Goal: Obtain resource: Download file/media

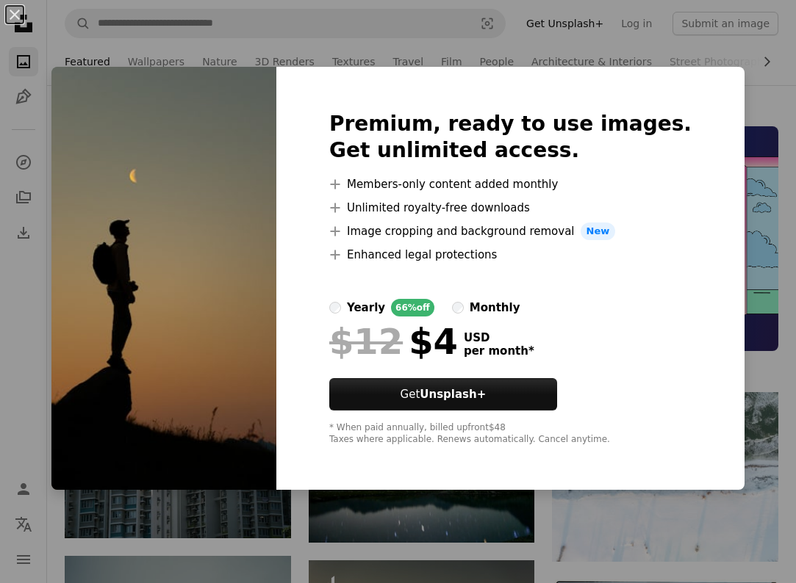
scroll to position [452, 0]
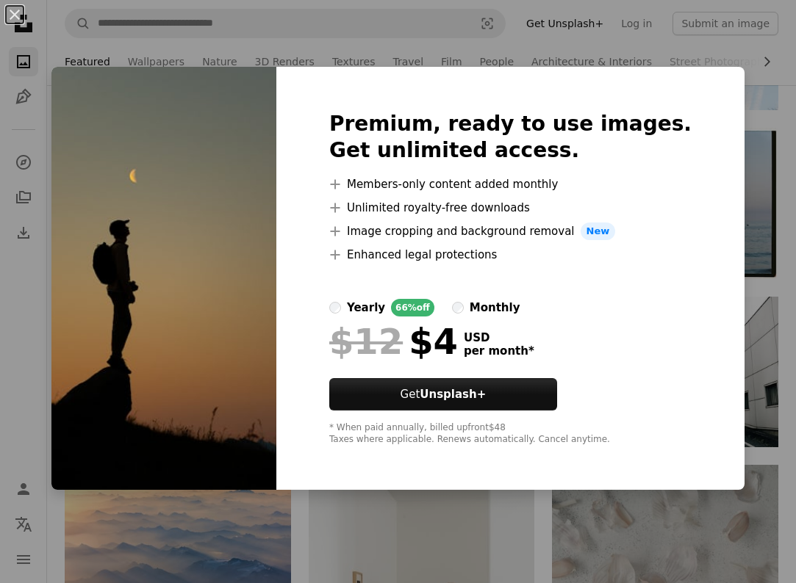
click at [276, 373] on img at bounding box center [163, 278] width 225 height 423
click at [339, 390] on div "Premium, ready to use images. Get unlimited access. A plus sign Members-only co…" at bounding box center [510, 278] width 468 height 423
click at [334, 386] on div "Premium, ready to use images. Get unlimited access. A plus sign Members-only co…" at bounding box center [510, 278] width 468 height 423
click at [276, 355] on img at bounding box center [163, 278] width 225 height 423
click at [263, 355] on img at bounding box center [163, 278] width 225 height 423
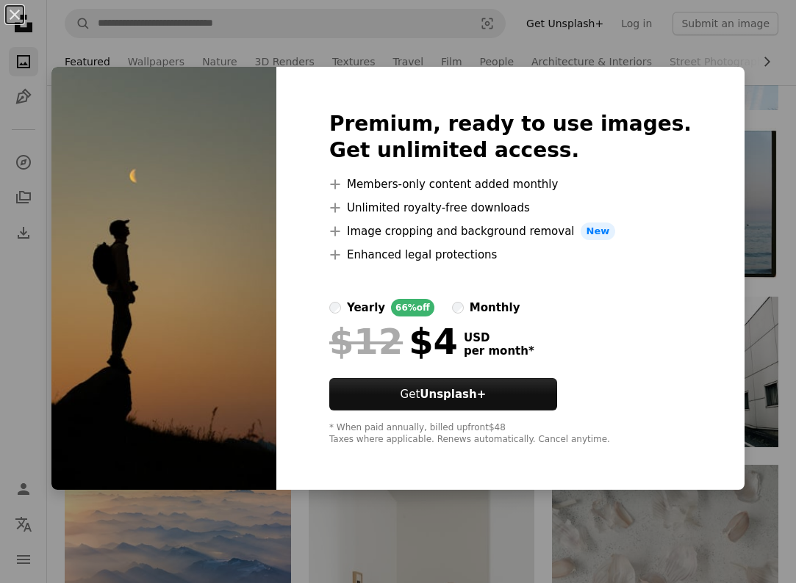
click at [263, 355] on img at bounding box center [163, 278] width 225 height 423
click at [21, 21] on button "An X shape" at bounding box center [15, 15] width 18 height 18
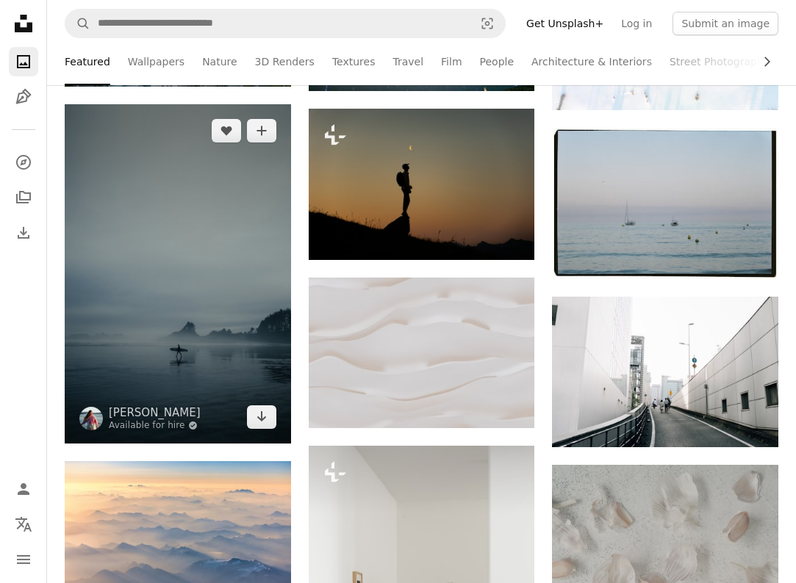
click at [192, 339] on img at bounding box center [178, 273] width 226 height 339
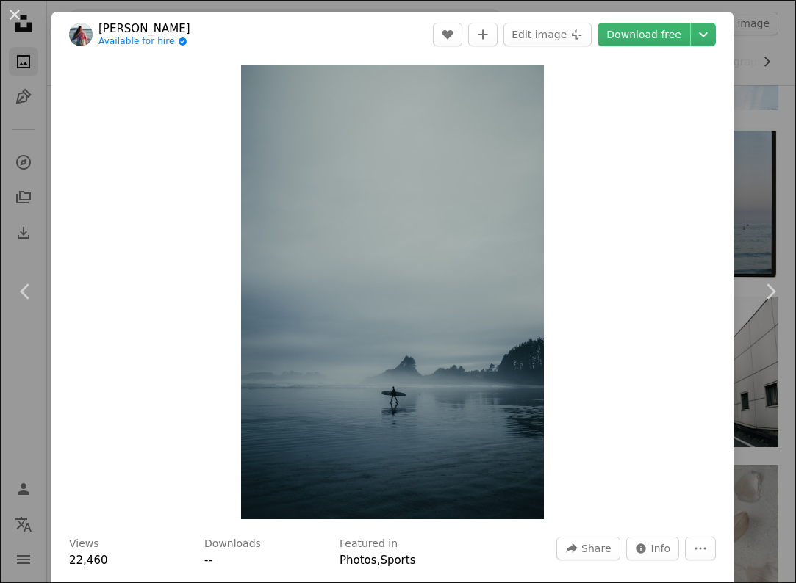
click at [769, 448] on div "An X shape Chevron left Chevron right [PERSON_NAME] Available for hire A checkm…" at bounding box center [398, 291] width 796 height 583
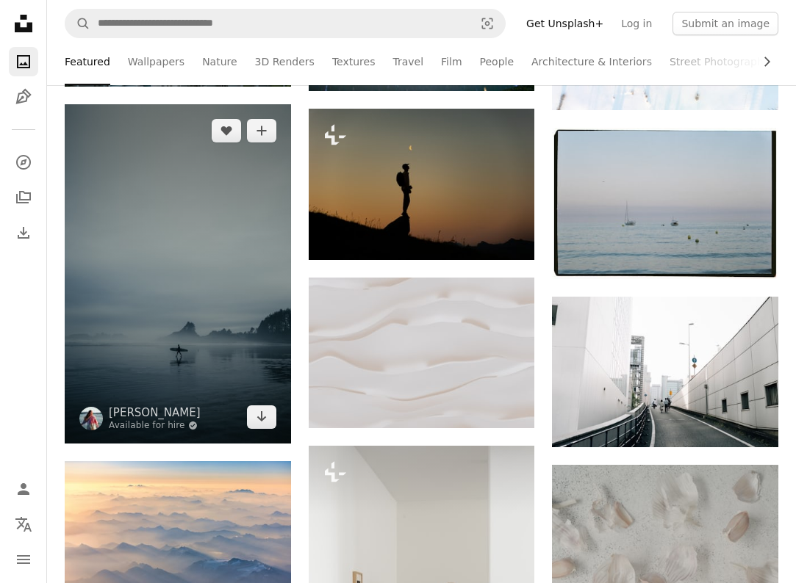
click at [257, 360] on img at bounding box center [178, 273] width 226 height 339
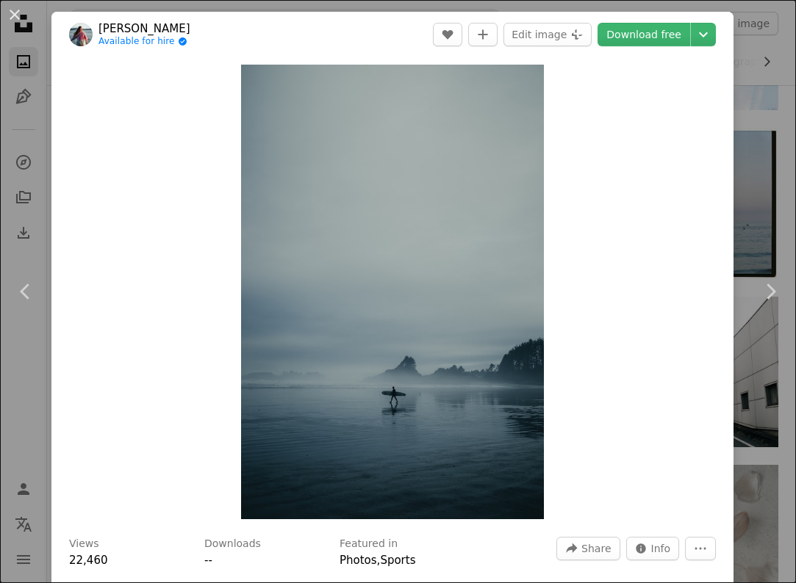
click at [642, 244] on div "Zoom in" at bounding box center [392, 291] width 682 height 469
click at [642, 375] on div "Zoom in" at bounding box center [392, 291] width 682 height 469
click at [178, 406] on div "Zoom in" at bounding box center [392, 291] width 682 height 469
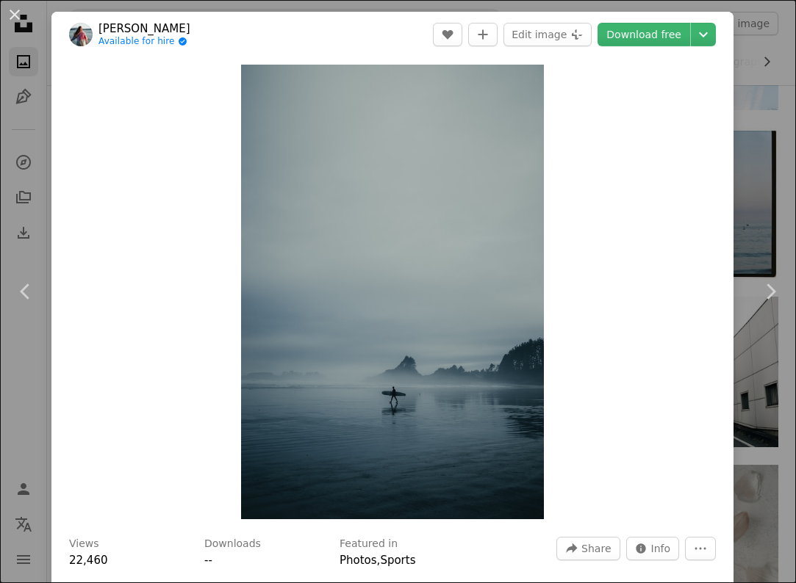
click at [178, 406] on div "Zoom in" at bounding box center [392, 291] width 682 height 469
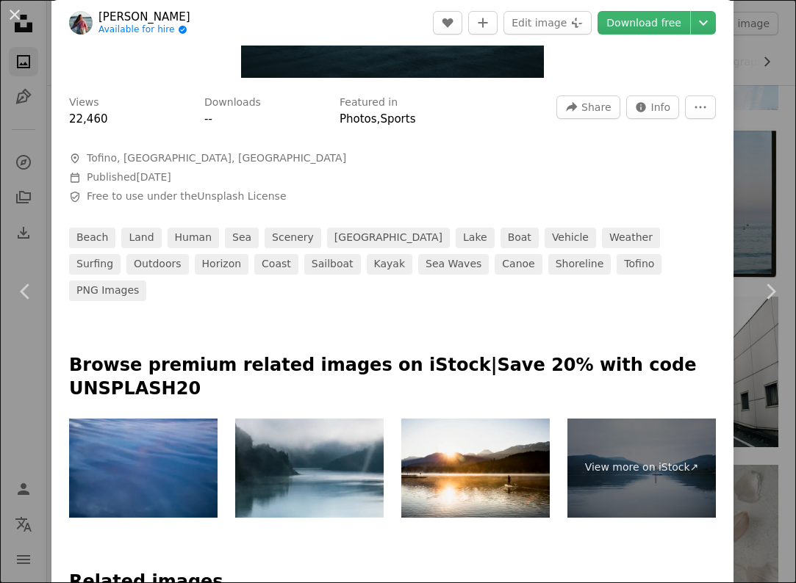
scroll to position [428, 0]
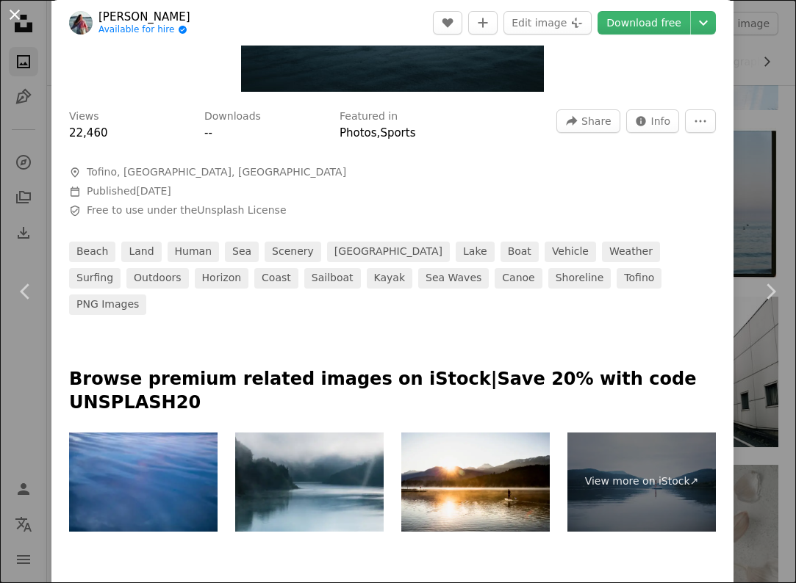
click at [17, 12] on button "An X shape" at bounding box center [15, 15] width 18 height 18
